Goal: Task Accomplishment & Management: Use online tool/utility

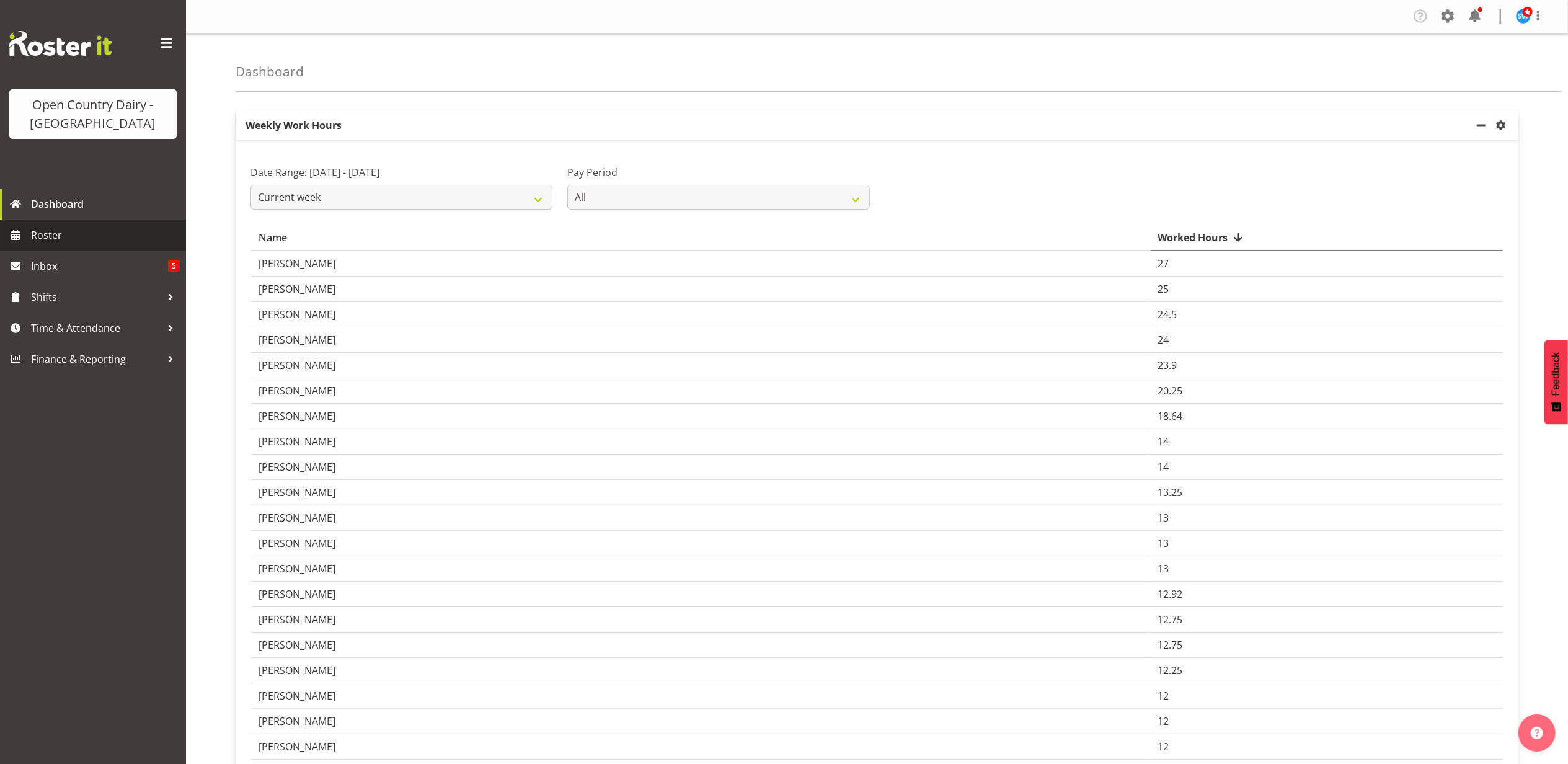
click at [42, 229] on span "Roster" at bounding box center [106, 235] width 149 height 19
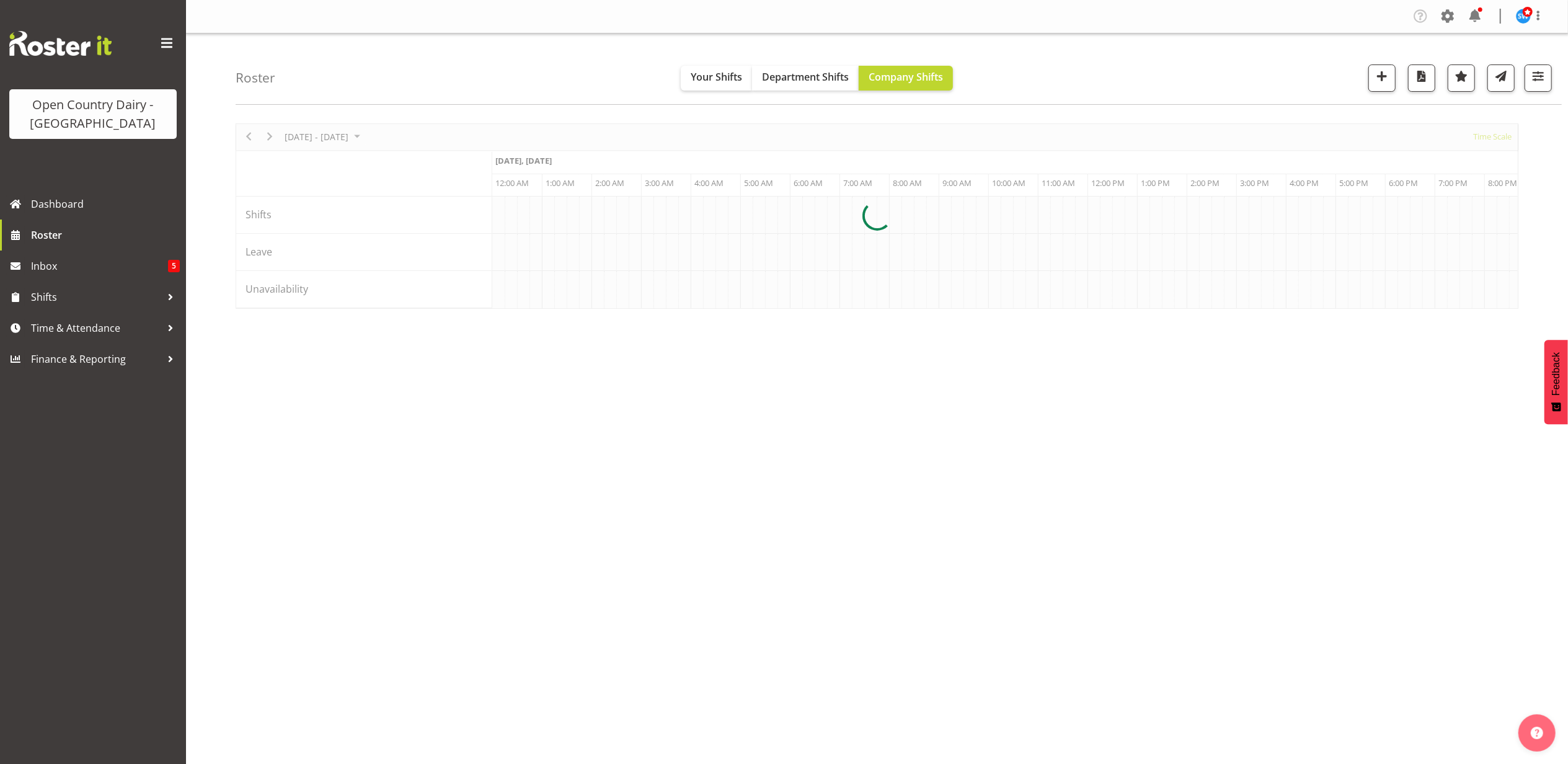
scroll to position [0, 1191]
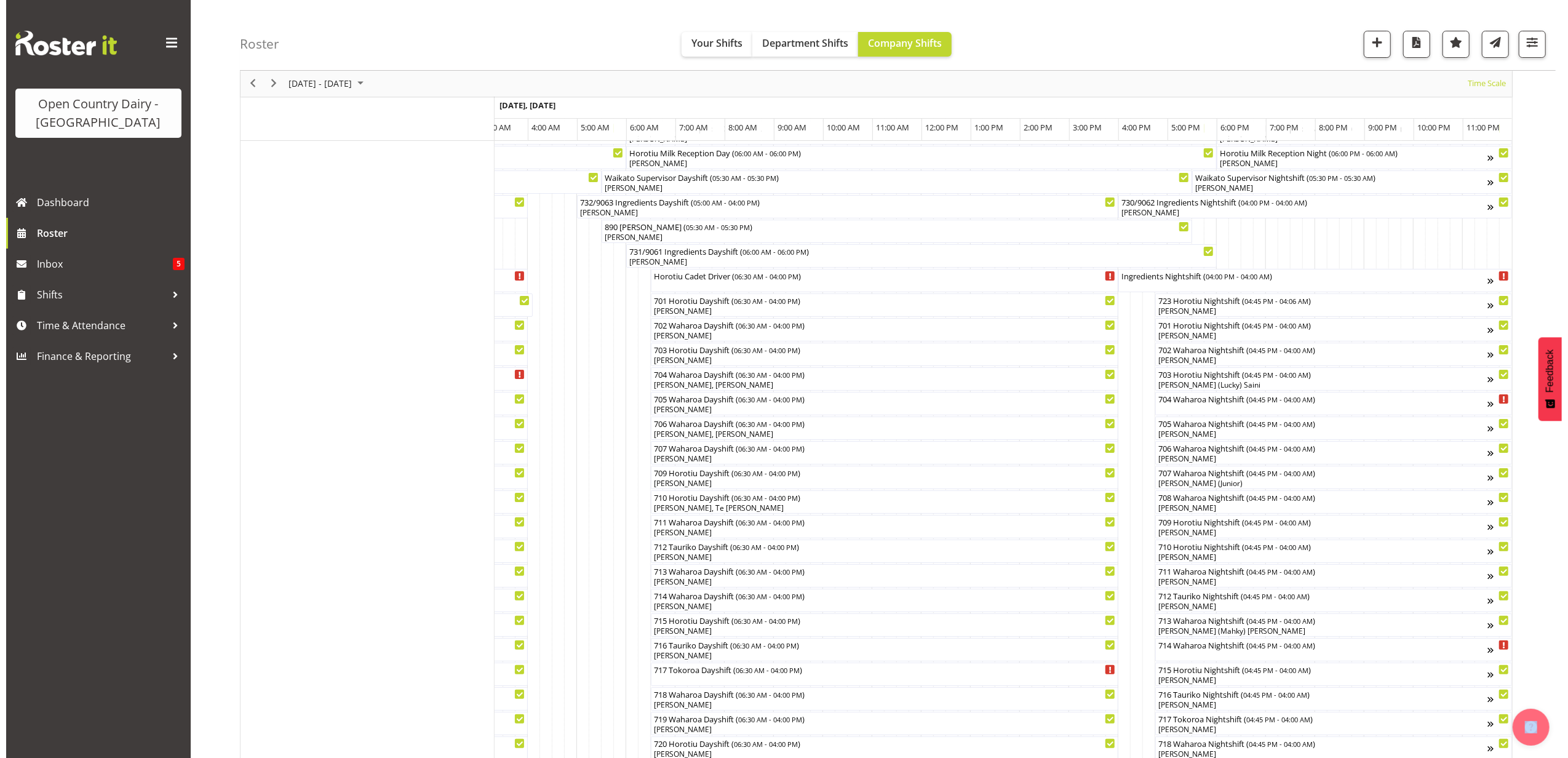
scroll to position [82, 0]
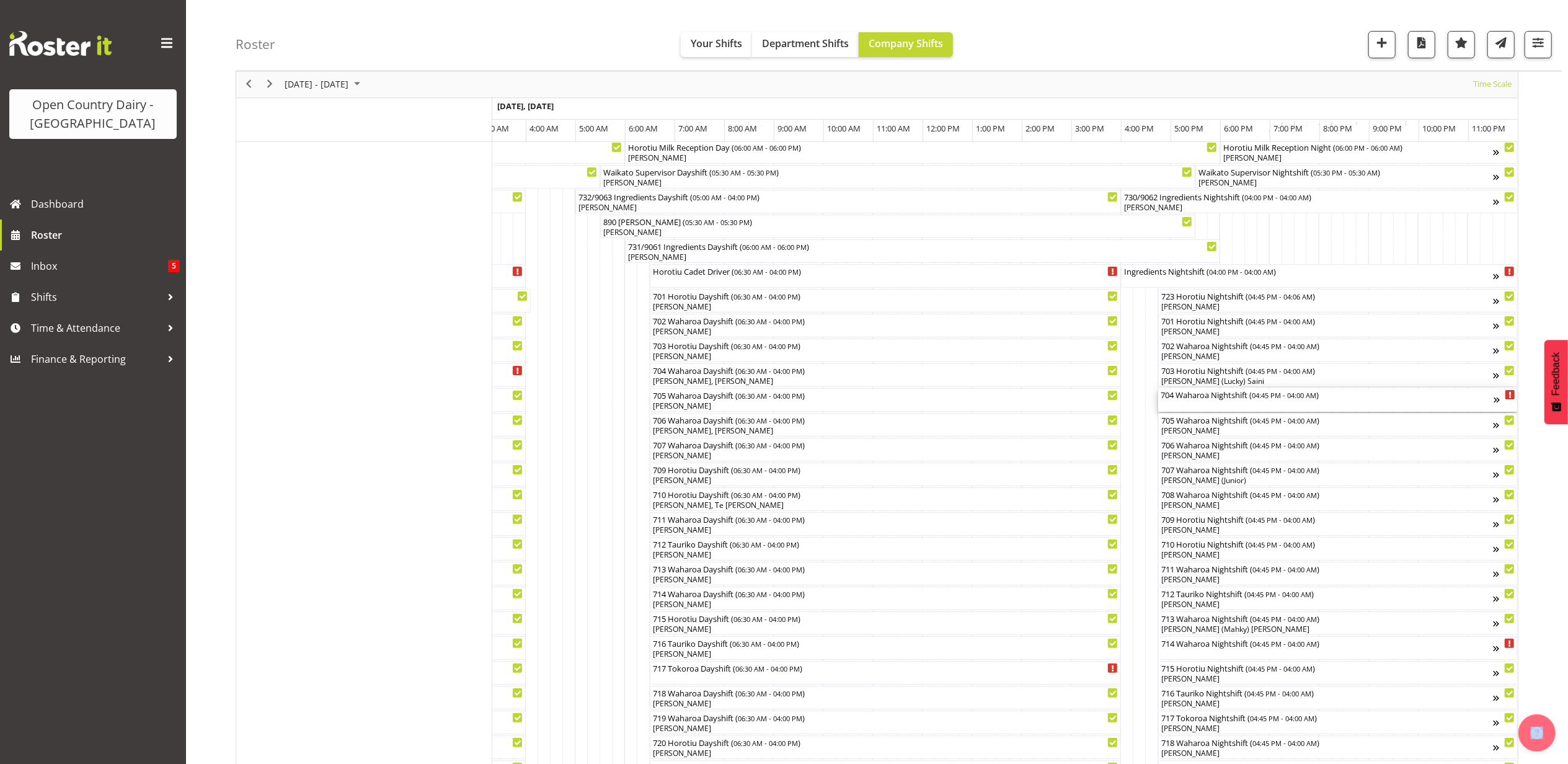
click at [1193, 407] on div "704 Waharoa Nightshift ( 04:45 PM - 04:00 AM )" at bounding box center [1326, 400] width 333 height 24
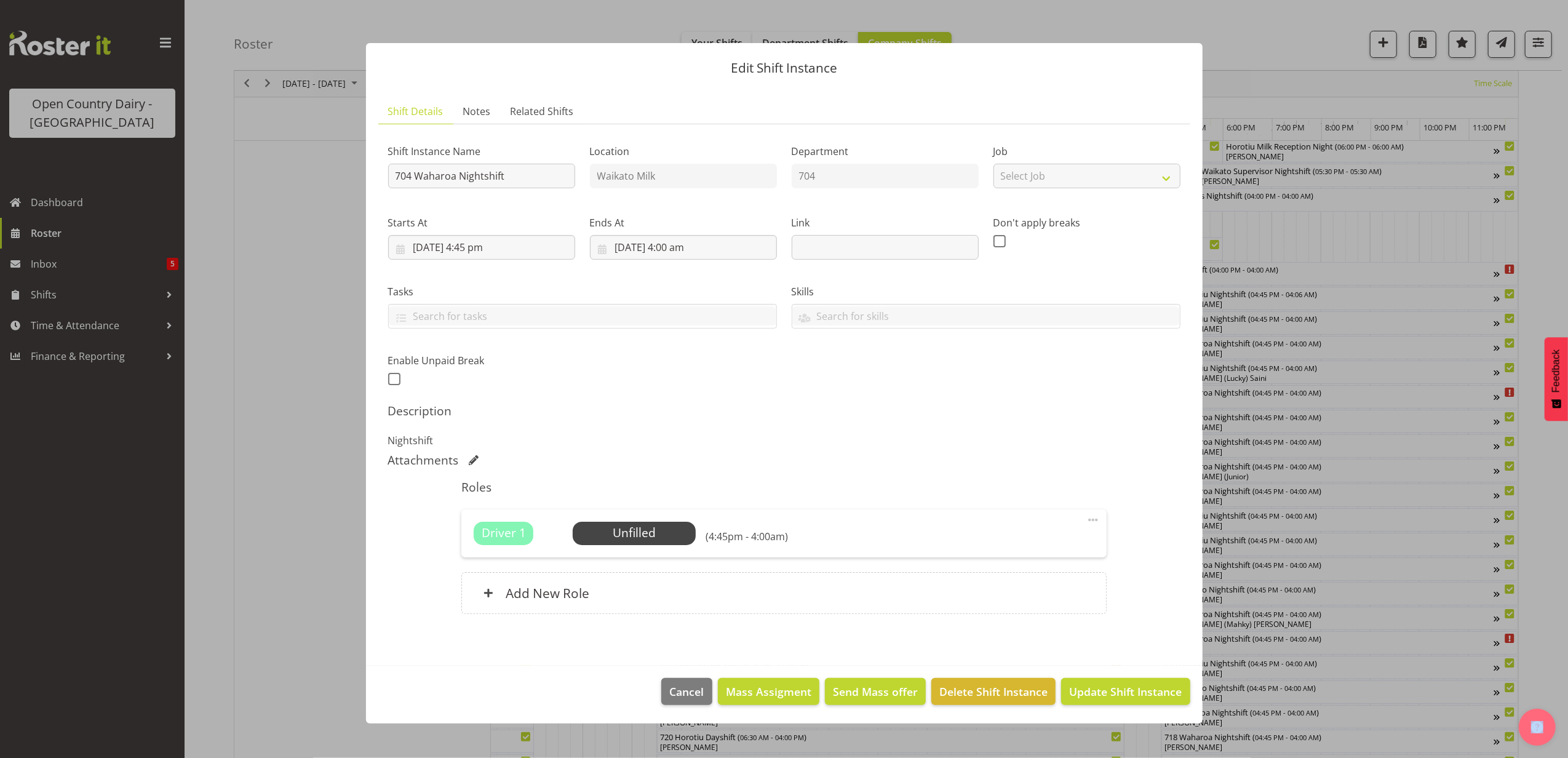
scroll to position [0, 7240]
click at [619, 529] on span "Select Employee" at bounding box center [634, 533] width 92 height 18
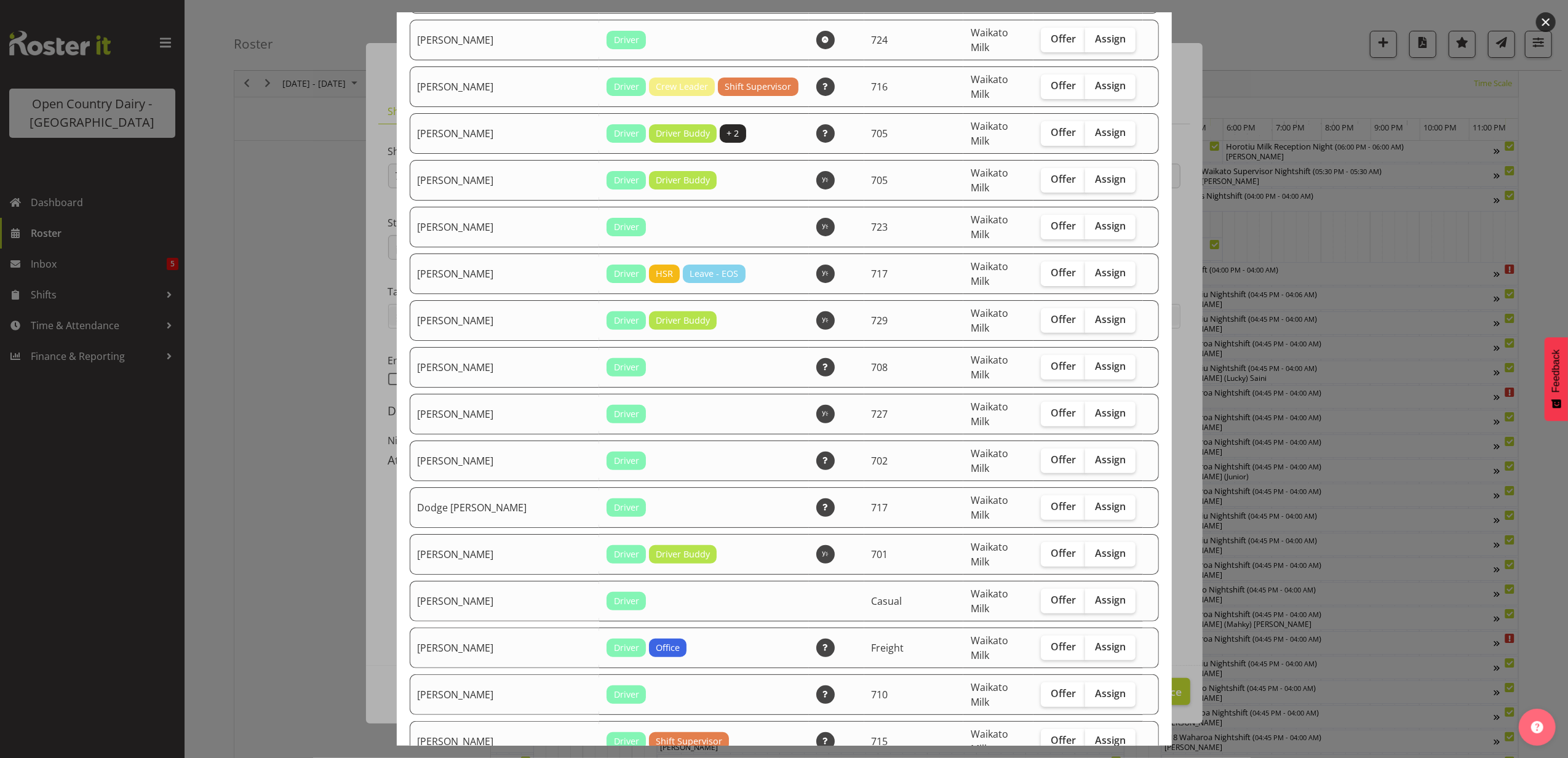
scroll to position [328, 0]
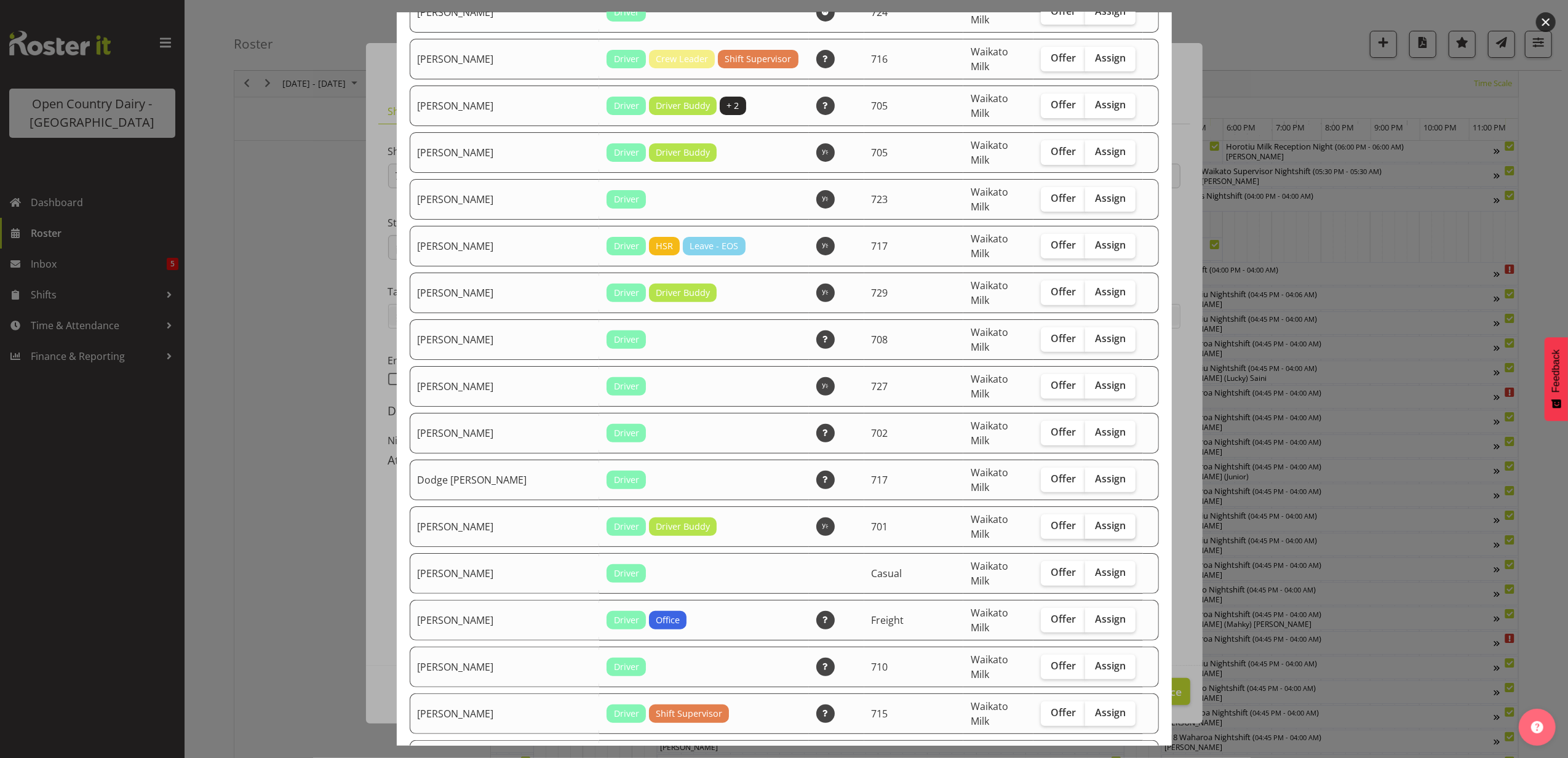
click at [1112, 515] on label "Assign" at bounding box center [1110, 527] width 50 height 24
click at [1093, 522] on input "Assign" at bounding box center [1089, 526] width 8 height 8
checkbox input "true"
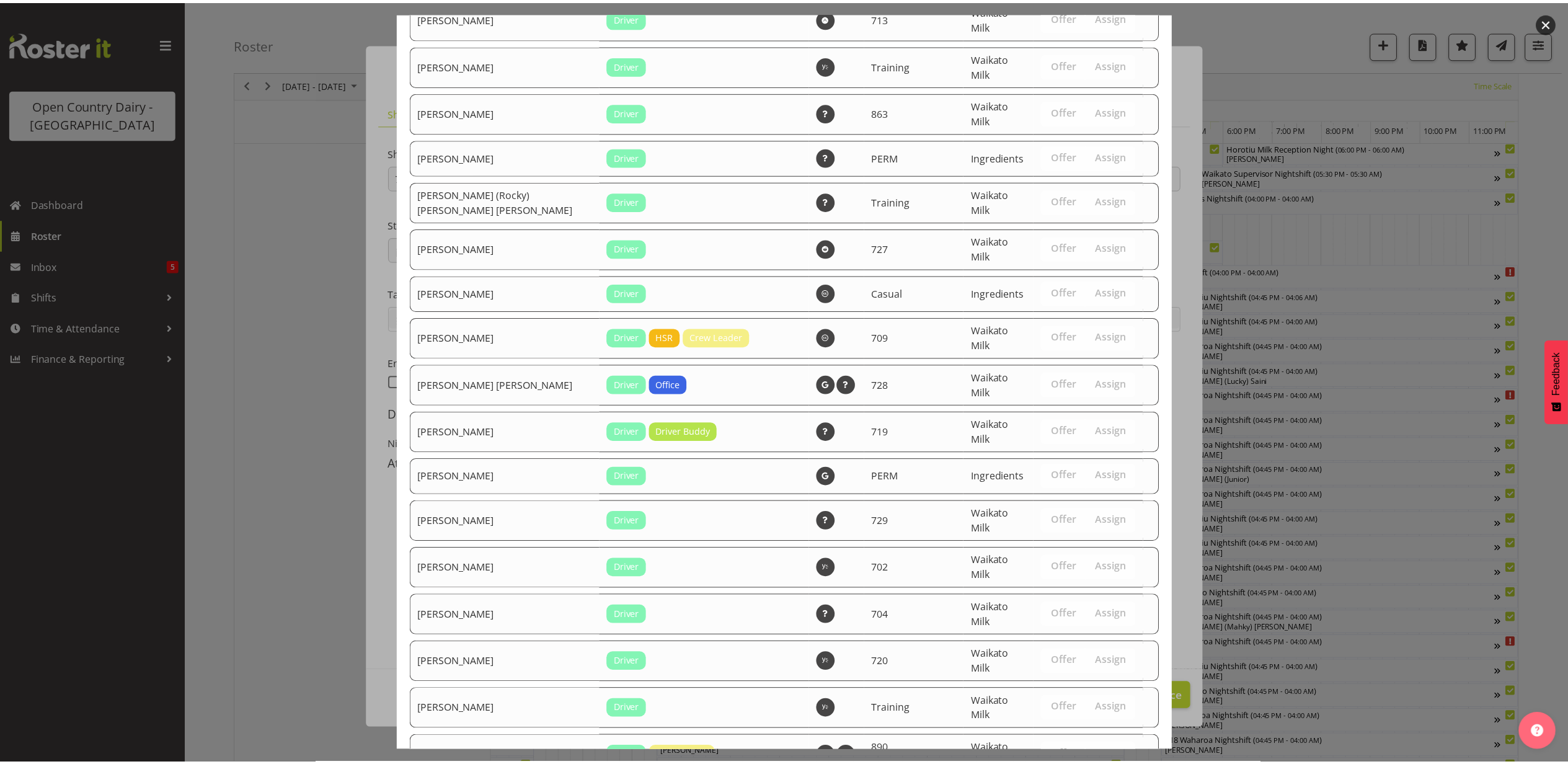
scroll to position [2326, 0]
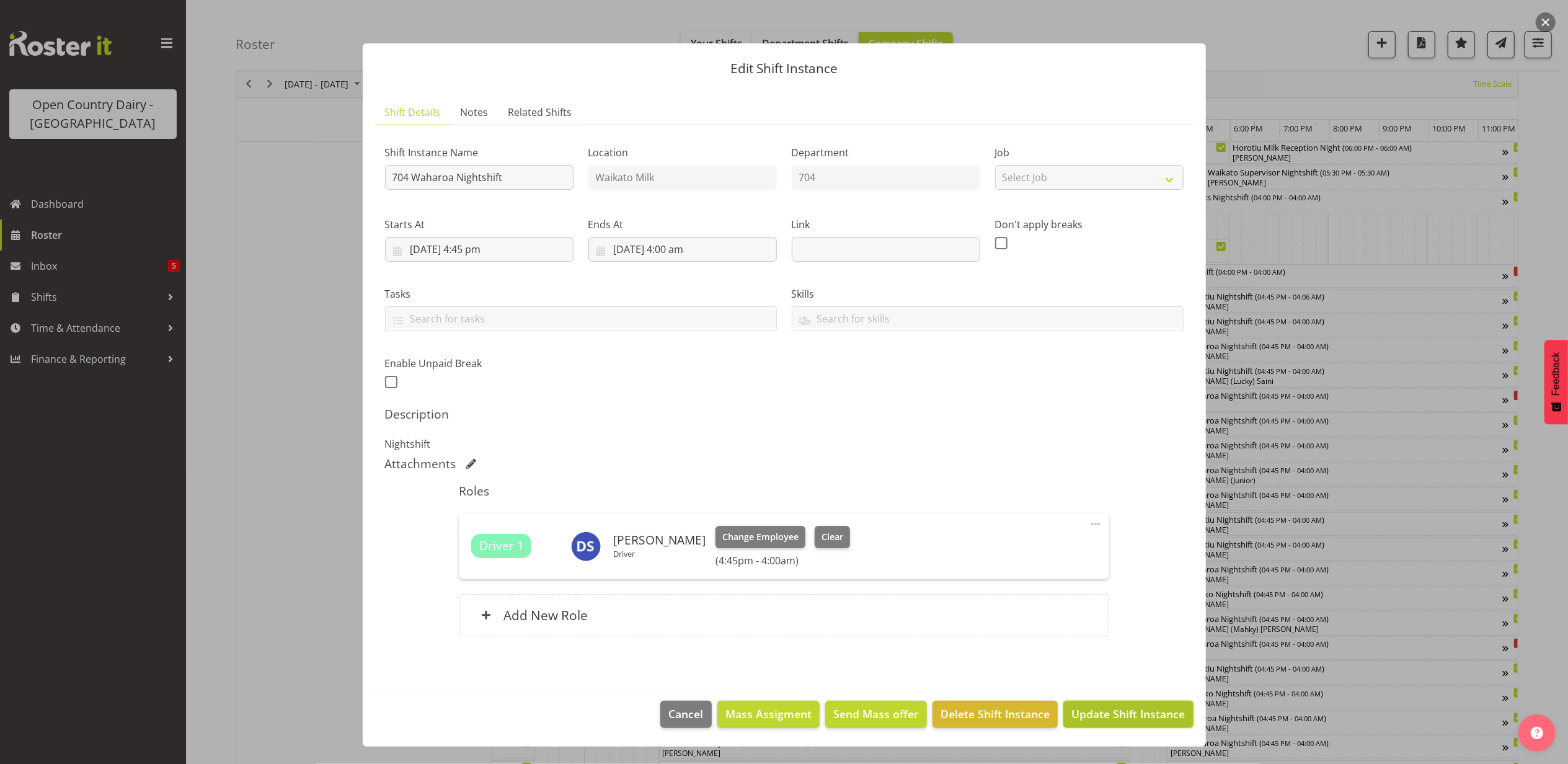
click at [1116, 718] on span "Update Shift Instance" at bounding box center [1128, 713] width 114 height 16
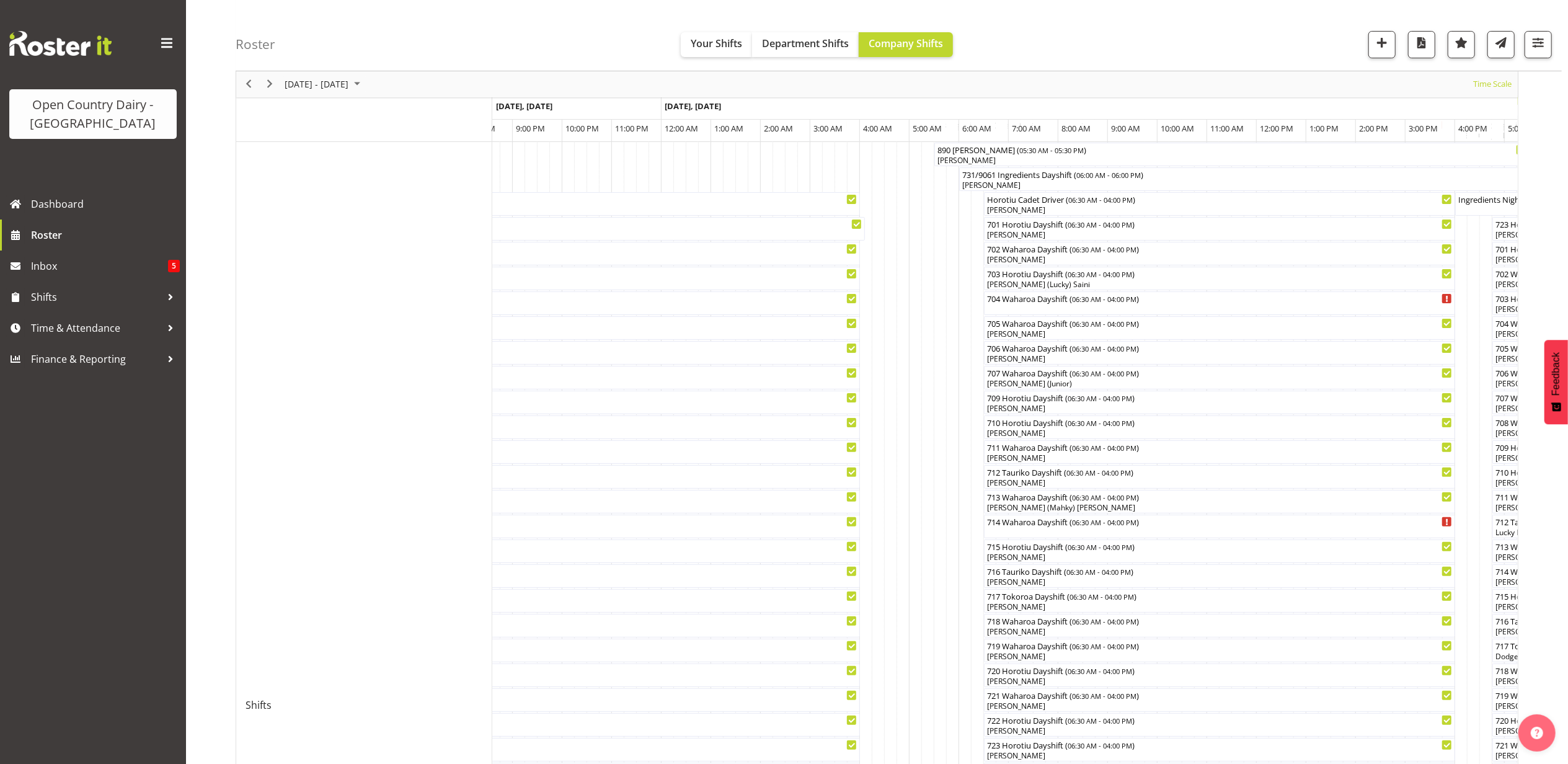
scroll to position [0, 0]
